Goal: Ask a question

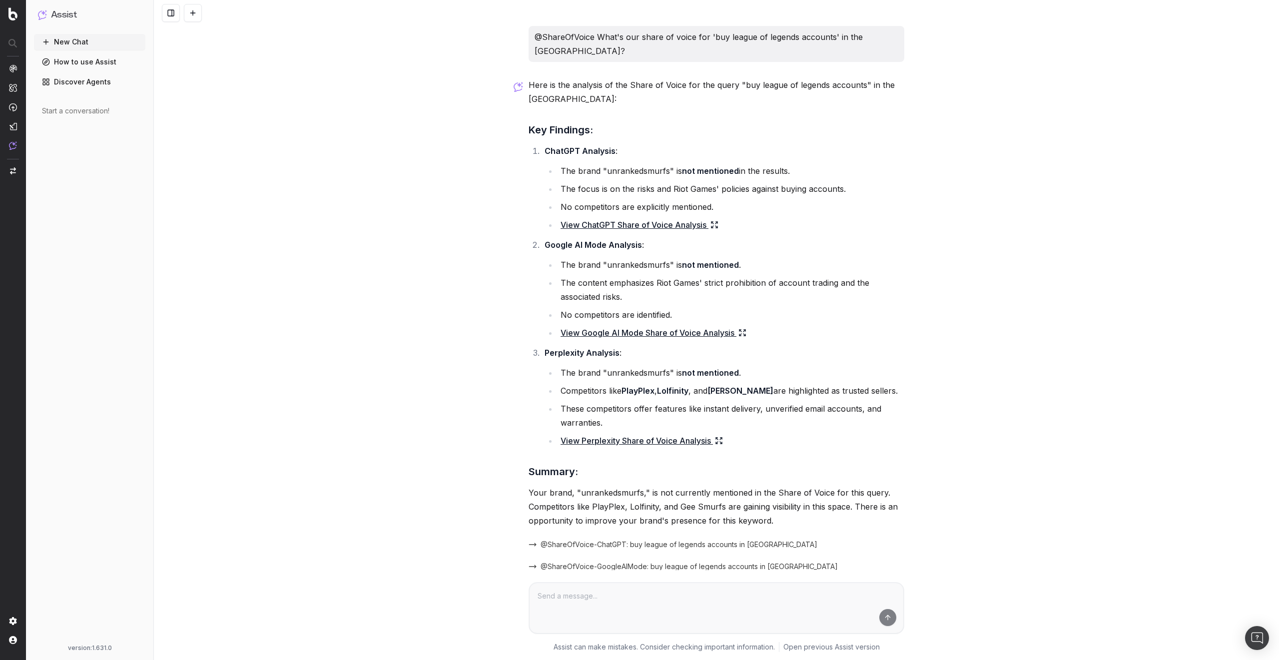
click at [598, 33] on p "@ShareOfVoice What's our share of voice for 'buy league of legends accounts' in…" at bounding box center [716, 44] width 364 height 28
copy p "@ShareOfVoice What's our share of voice for 'buy league of legends accounts' in…"
click at [1024, 95] on div "@ShareOfVoice What's our share of voice for 'buy league of legends accounts' in…" at bounding box center [716, 330] width 1125 height 660
